Goal: Check status: Check status

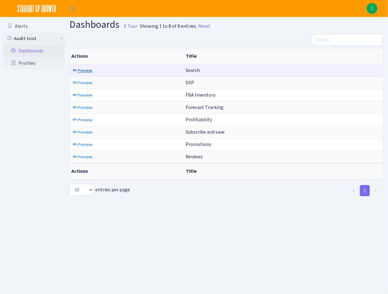
click at [78, 71] on span "Preview" at bounding box center [85, 71] width 15 height 6
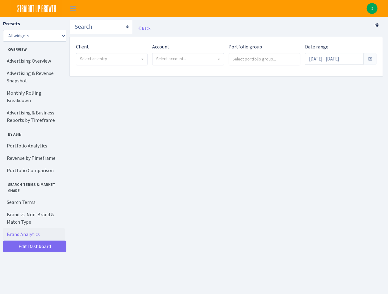
click at [96, 58] on span "Select an entry" at bounding box center [93, 59] width 27 height 6
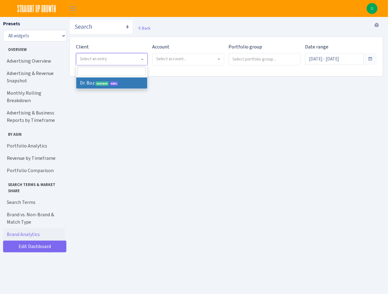
select select "384"
select select
click at [169, 59] on span "Select account..." at bounding box center [171, 59] width 30 height 6
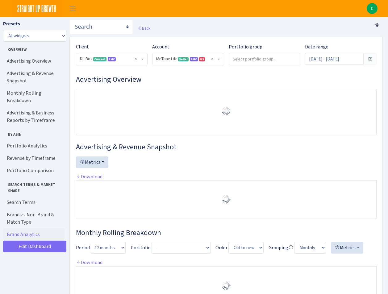
select select "4027858771710372"
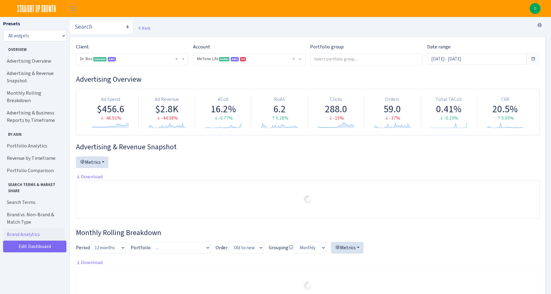
click at [388, 61] on span at bounding box center [533, 59] width 5 height 5
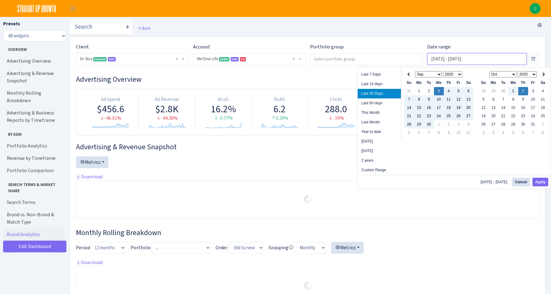
click at [388, 54] on input "Sep 3, 2025 - Oct 2, 2025" at bounding box center [477, 59] width 100 height 12
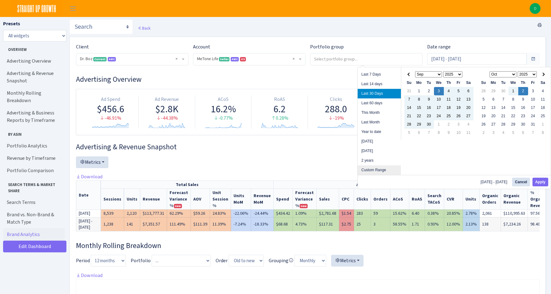
click at [376, 171] on li "Custom Range" at bounding box center [379, 171] width 43 height 10
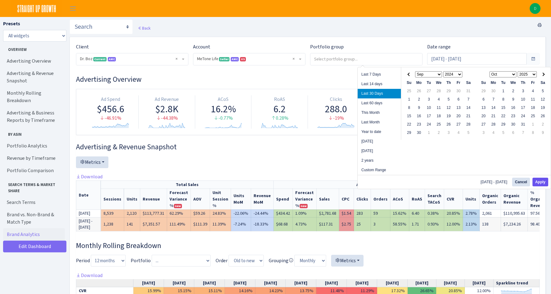
click at [388, 182] on button "Apply" at bounding box center [541, 182] width 16 height 9
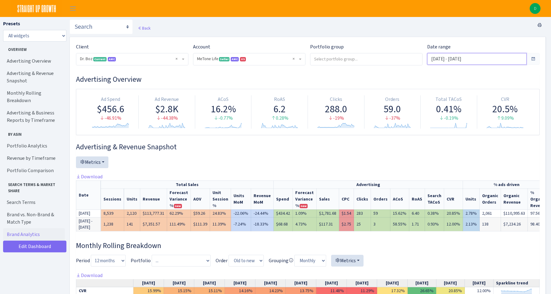
click at [388, 57] on input "Sep 3, 2025 - Oct 2, 2025" at bounding box center [477, 59] width 100 height 12
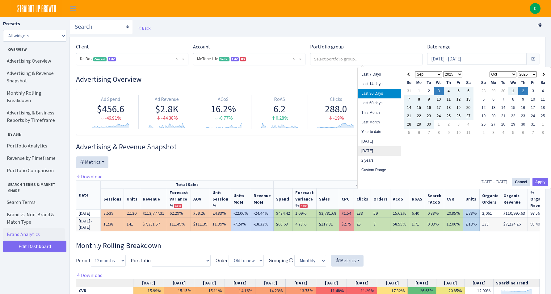
click at [377, 151] on li "[DATE]" at bounding box center [379, 151] width 43 height 10
type input "Sep 1, 2024 - Sep 30, 2024"
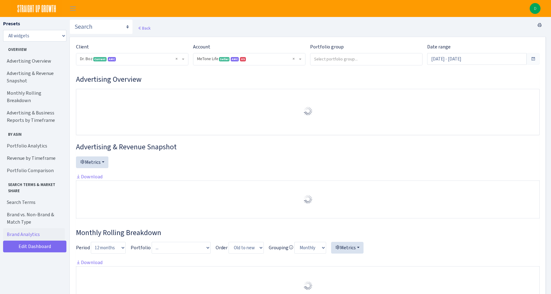
select select "4027858771710372"
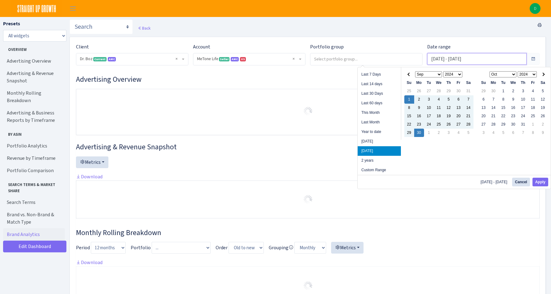
click at [470, 61] on input "Sep 1, 2024 - Sep 30, 2024" at bounding box center [477, 59] width 100 height 12
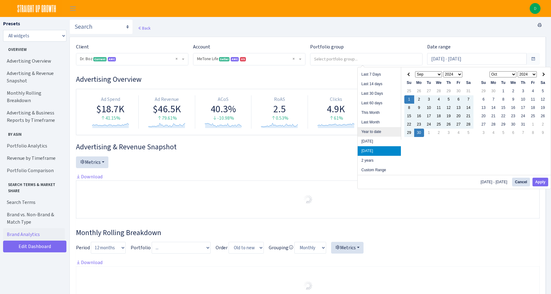
click at [386, 131] on li "Year to date" at bounding box center [379, 132] width 43 height 10
type input "Jan 1, 2025 - Oct 2, 2025"
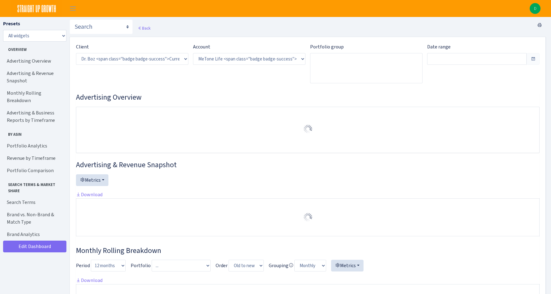
select select "4027858771710372"
type input "Jan 1, 2025 - Oct 2, 2025"
type input "Apr 1, 2024 - Dec 31, 2024"
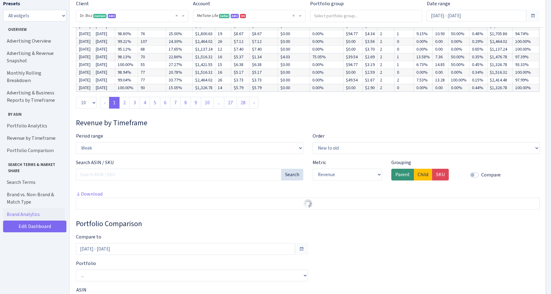
scroll to position [1459, 0]
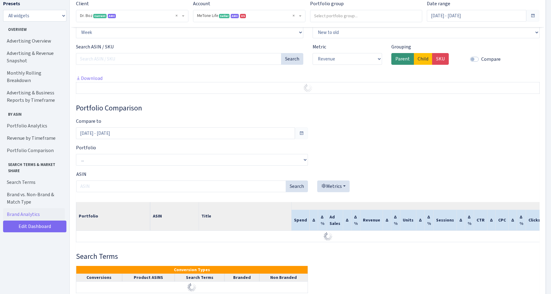
click at [197, 145] on div "Portfolio Comparison Compare to Apr 1, 2024 - Dec 31, 2024 Portfolio ... SUG | …" at bounding box center [308, 176] width 464 height 144
click at [195, 139] on input "Apr 1, 2024 - Dec 31, 2024" at bounding box center [185, 134] width 219 height 12
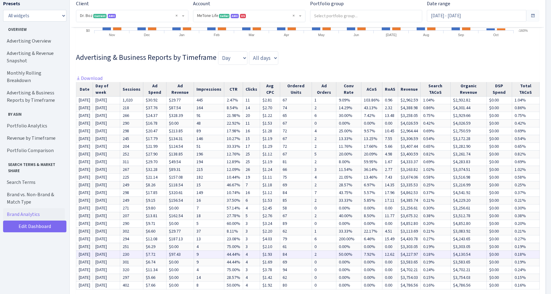
scroll to position [572, 0]
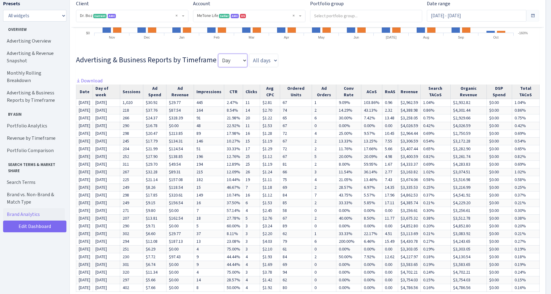
select select "month"
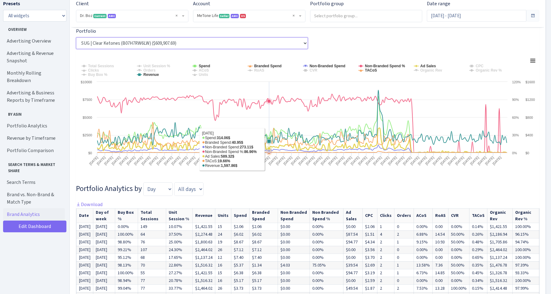
scroll to position [1156, 0]
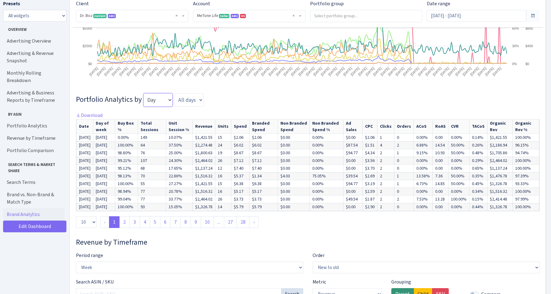
select select "month"
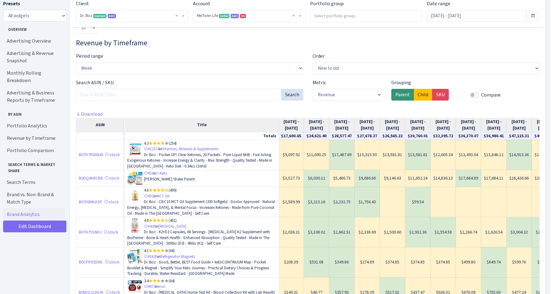
scroll to position [1263, 0]
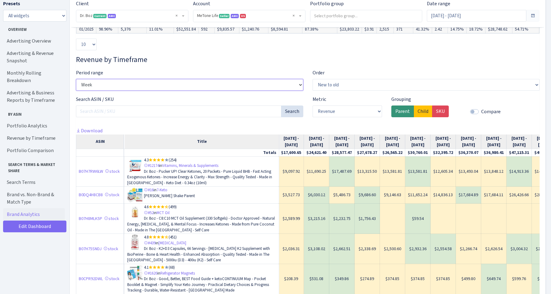
select select "month"
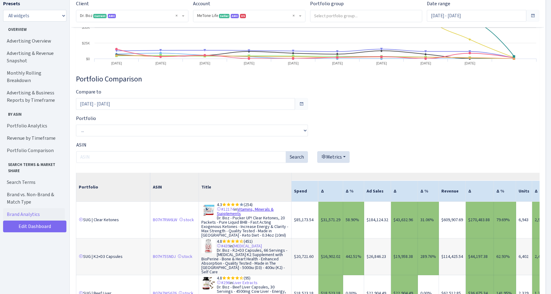
scroll to position [1696, 0]
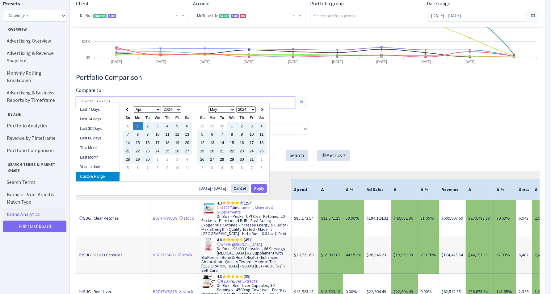
click at [243, 97] on input "Apr 1, 2024 - Dec 31, 2024" at bounding box center [185, 103] width 219 height 12
click at [103, 167] on li "Year to date" at bounding box center [97, 168] width 43 height 10
type input "Jan 1, 2025 - Oct 2, 2025"
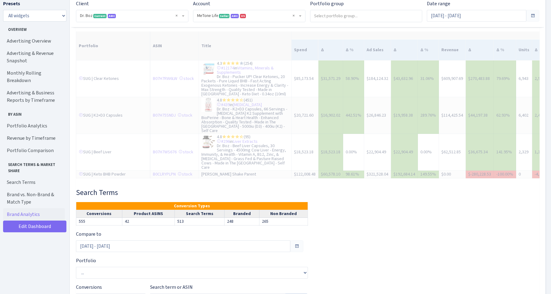
scroll to position [1890, 0]
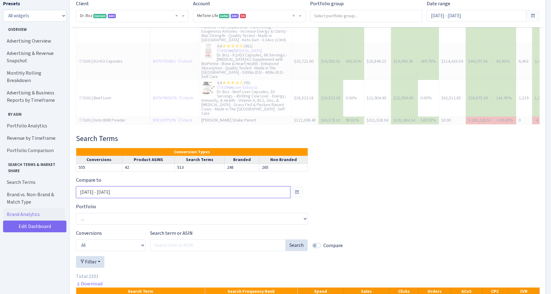
click at [181, 187] on input "Apr 1, 2024 - Dec 31, 2024" at bounding box center [183, 193] width 214 height 12
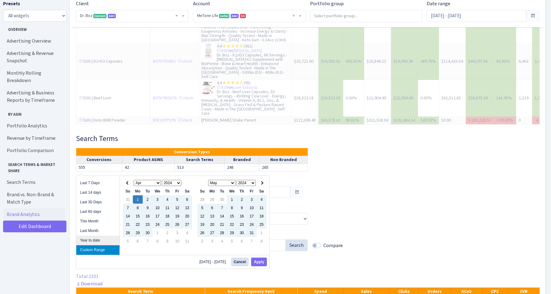
click at [109, 240] on li "Year to date" at bounding box center [97, 241] width 43 height 10
type input "Jan 1, 2025 - Oct 2, 2025"
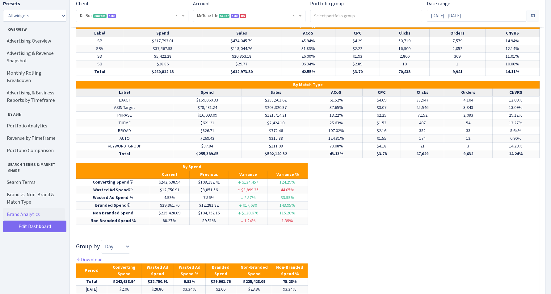
scroll to position [2607, 0]
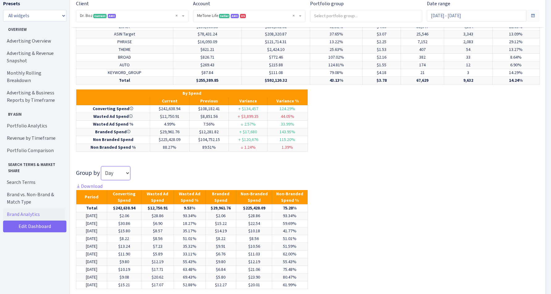
select select "month"
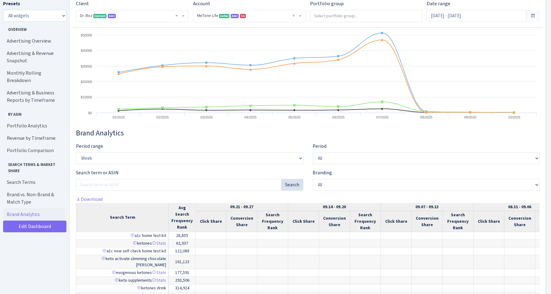
scroll to position [2910, 0]
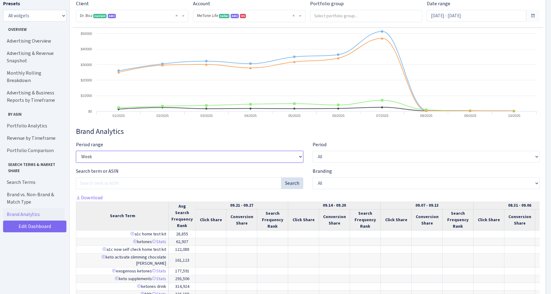
select select "month"
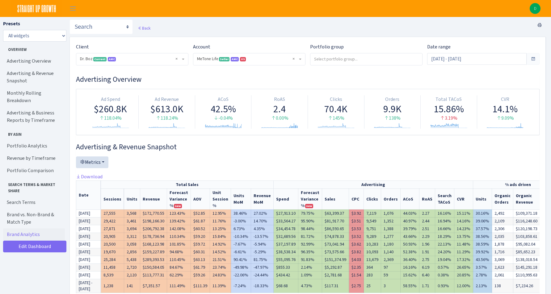
scroll to position [0, 0]
click at [477, 63] on input "Jan 1, 2025 - Oct 2, 2025" at bounding box center [477, 59] width 100 height 12
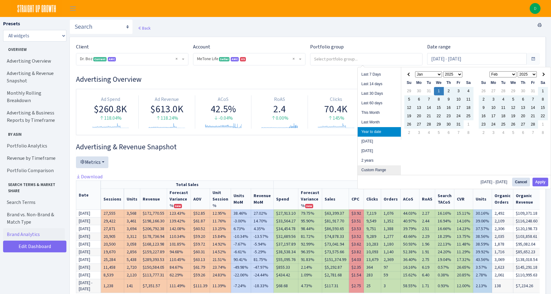
click at [380, 172] on li "Custom Range" at bounding box center [379, 171] width 43 height 10
click at [380, 169] on li "Custom Range" at bounding box center [379, 171] width 43 height 10
click at [407, 79] on th at bounding box center [410, 74] width 10 height 8
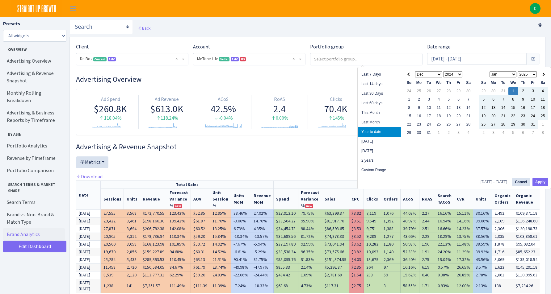
click at [407, 79] on th at bounding box center [410, 74] width 10 height 8
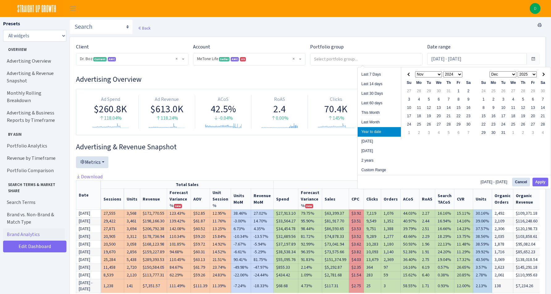
click at [407, 79] on th at bounding box center [410, 74] width 10 height 8
click at [546, 77] on th at bounding box center [543, 74] width 10 height 8
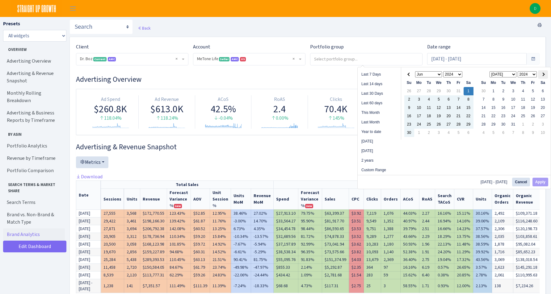
click at [543, 79] on th at bounding box center [543, 74] width 10 height 8
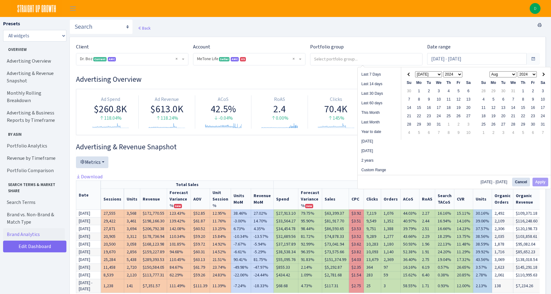
click at [543, 79] on th at bounding box center [543, 74] width 10 height 8
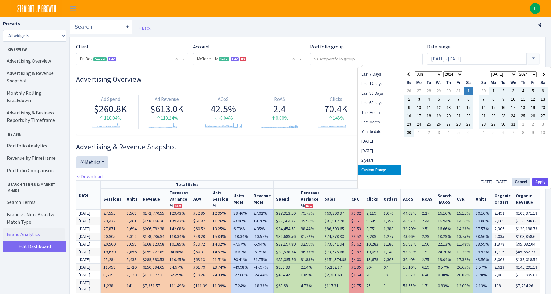
click at [538, 182] on button "Apply" at bounding box center [541, 182] width 16 height 9
type input "Jun 1, 2024 - Jan 31, 2025"
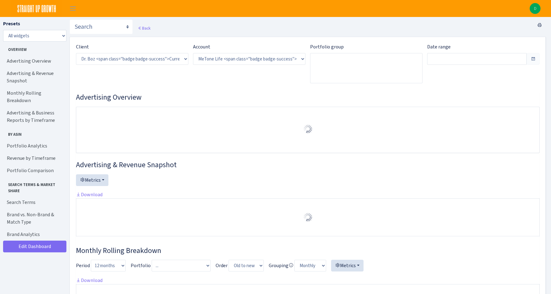
select select "4027858771710372"
type input "[DATE] - [DATE]"
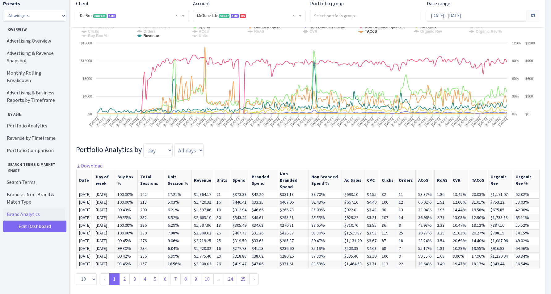
scroll to position [1172, 0]
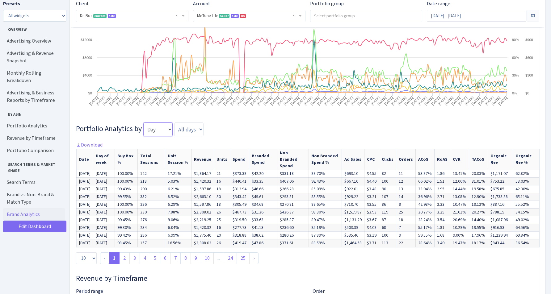
select select "month"
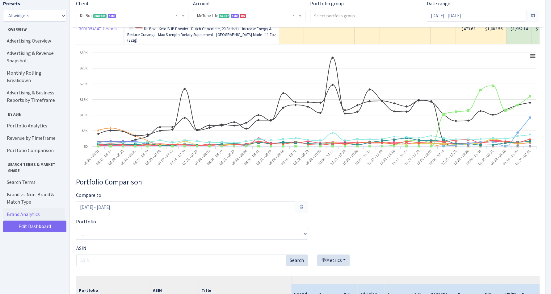
scroll to position [1892, 0]
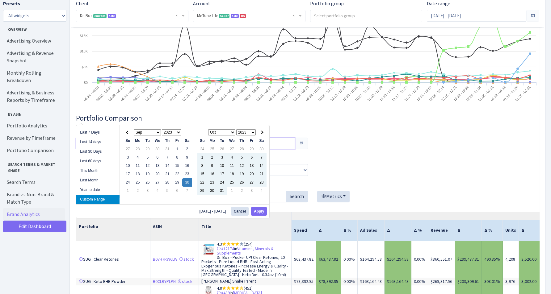
click at [149, 138] on input "Sep 30, 2023 - May 31, 2024" at bounding box center [185, 144] width 219 height 12
click at [103, 138] on input "Sep 30, 2023 - May 31, 2024" at bounding box center [185, 144] width 219 height 12
click at [82, 138] on input "Sep 30, 2023 - May 31, 2024" at bounding box center [185, 144] width 219 height 12
drag, startPoint x: 82, startPoint y: 115, endPoint x: 99, endPoint y: 115, distance: 17.0
click at [99, 138] on input "Sep 30, 2023 - May 31, 2024" at bounding box center [185, 144] width 219 height 12
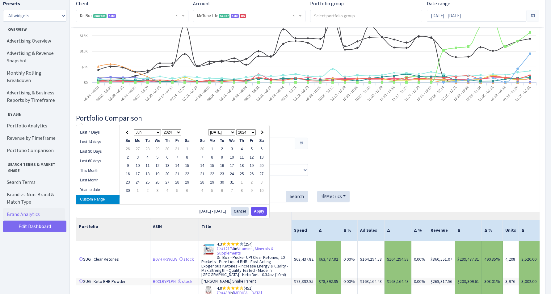
click at [261, 209] on button "Apply" at bounding box center [259, 211] width 16 height 9
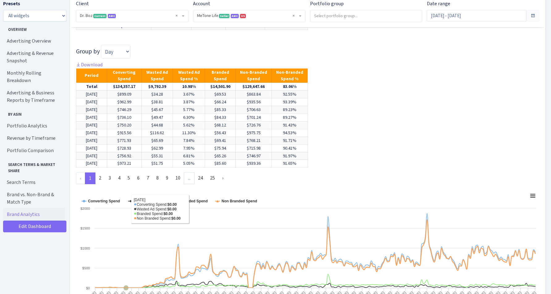
scroll to position [2775, 0]
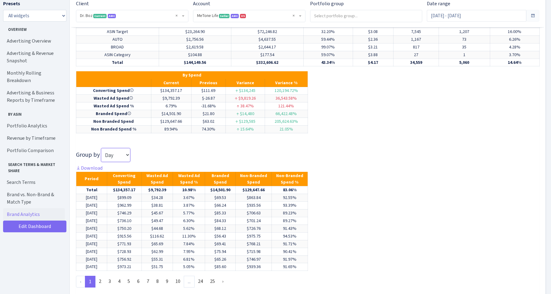
select select "month"
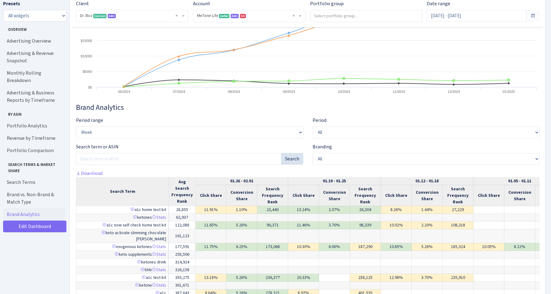
scroll to position [3104, 0]
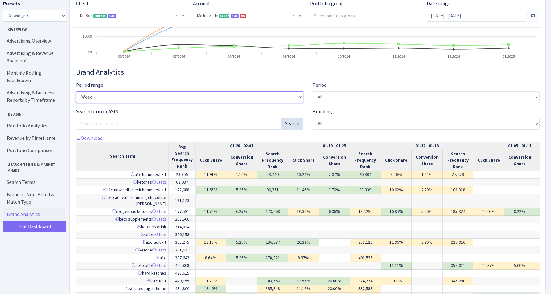
select select "month"
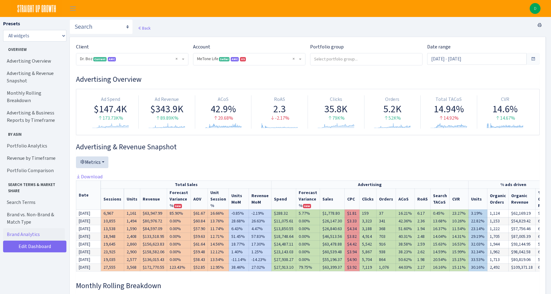
scroll to position [0, 0]
